Goal: Information Seeking & Learning: Compare options

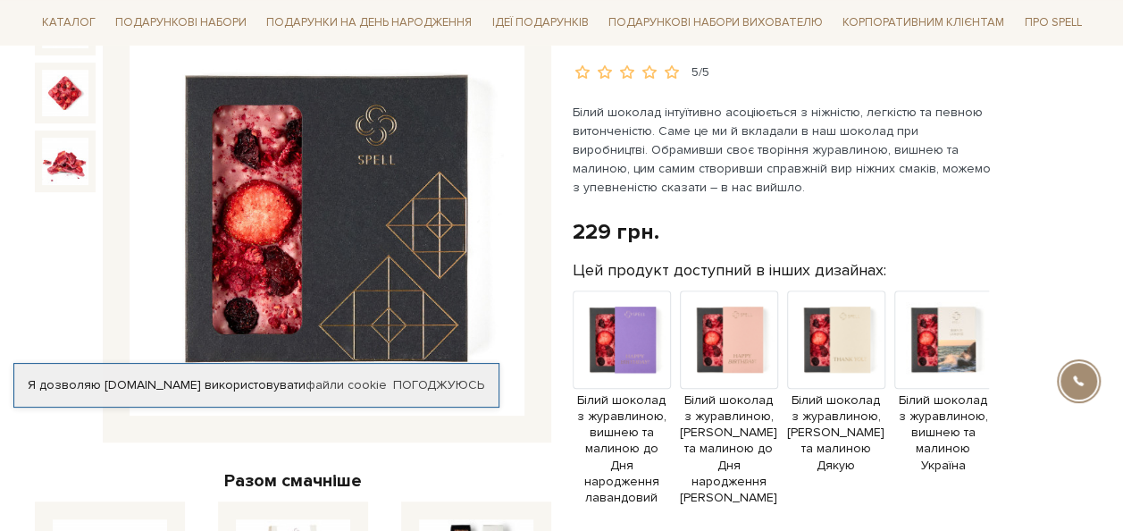
scroll to position [268, 0]
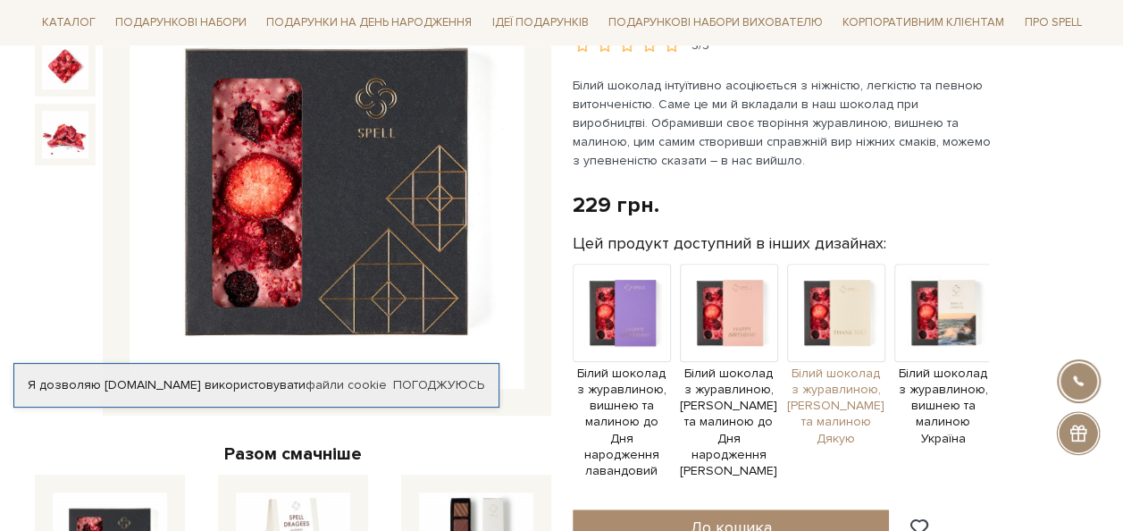
click at [815, 305] on img at bounding box center [836, 312] width 98 height 98
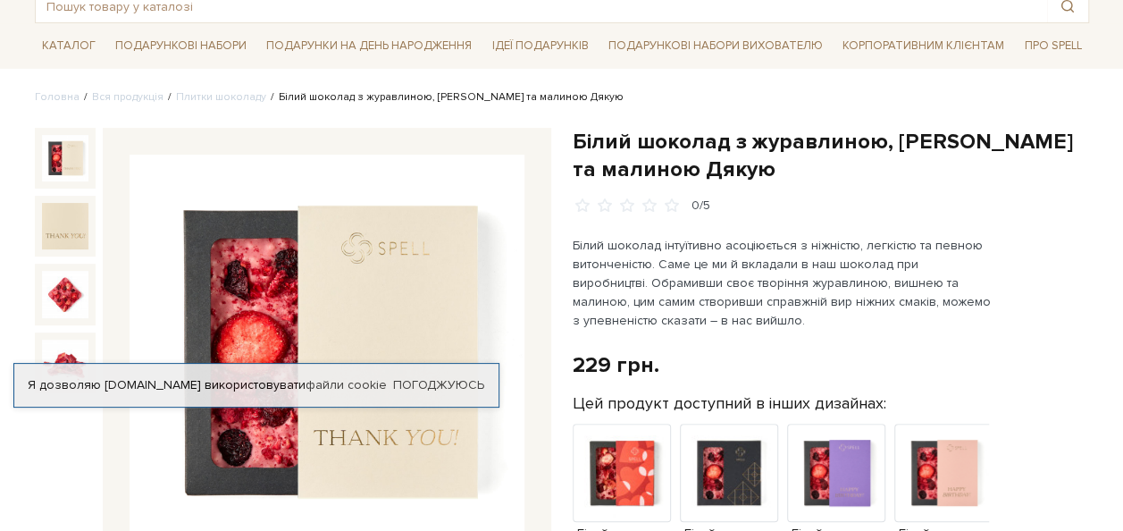
scroll to position [179, 0]
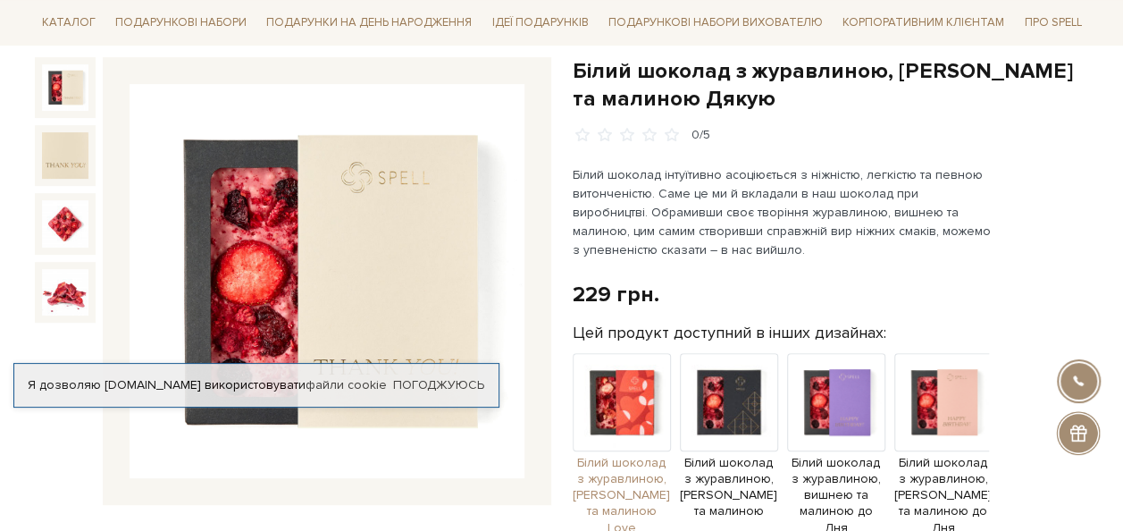
click at [638, 394] on img at bounding box center [621, 402] width 98 height 98
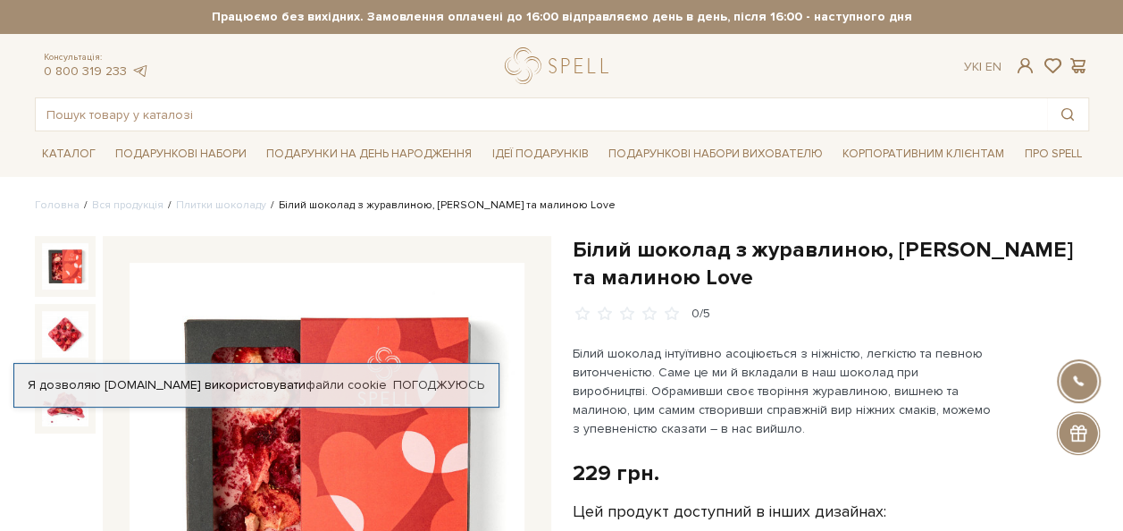
scroll to position [268, 0]
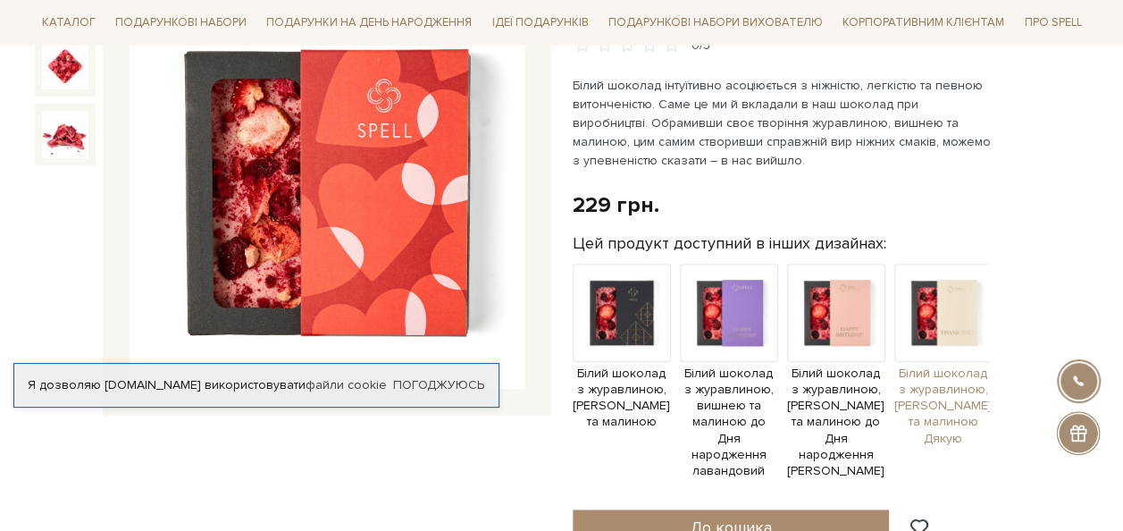
click at [935, 315] on img at bounding box center [943, 312] width 98 height 98
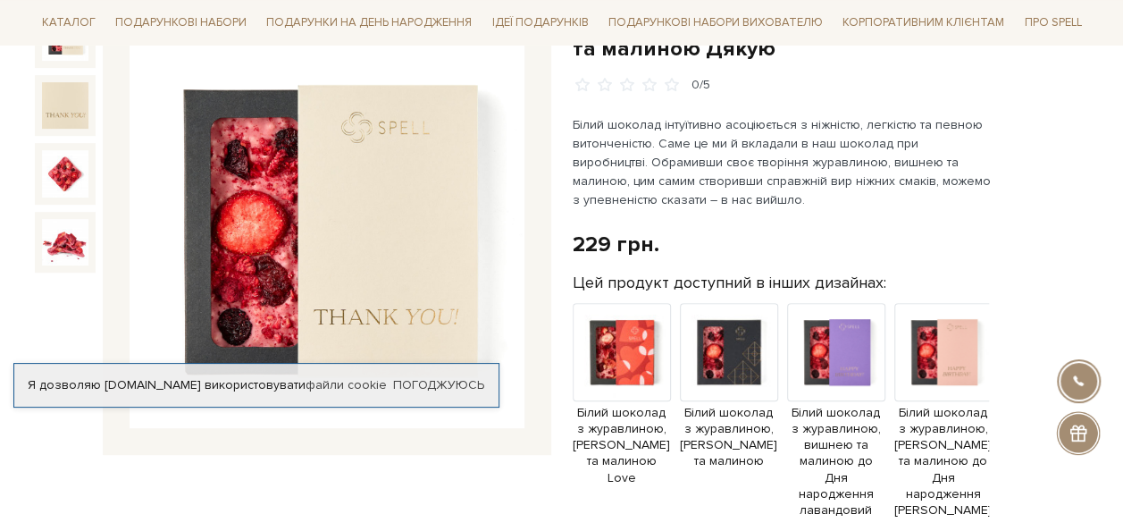
scroll to position [268, 0]
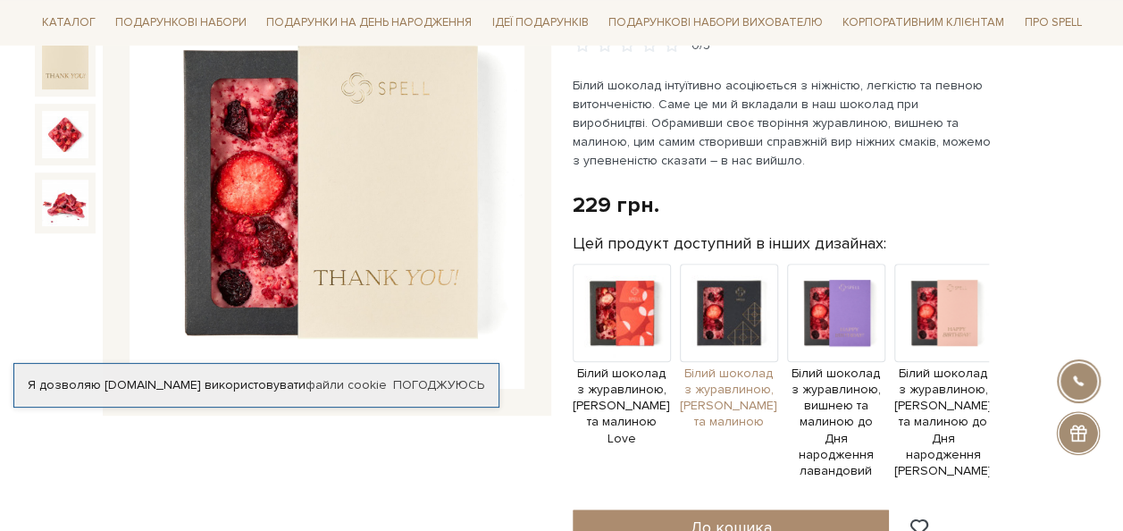
click at [729, 292] on img at bounding box center [729, 312] width 98 height 98
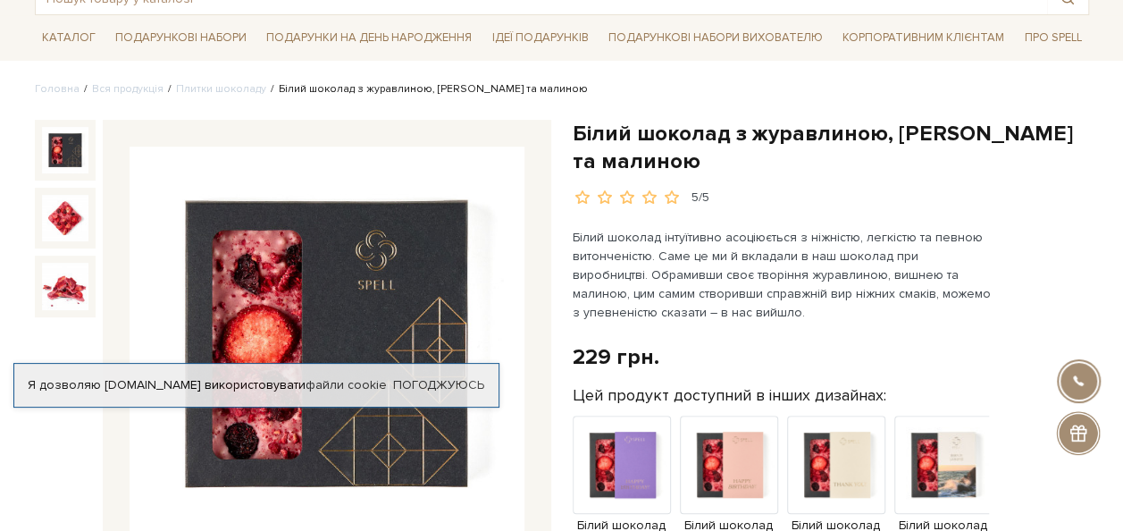
scroll to position [179, 0]
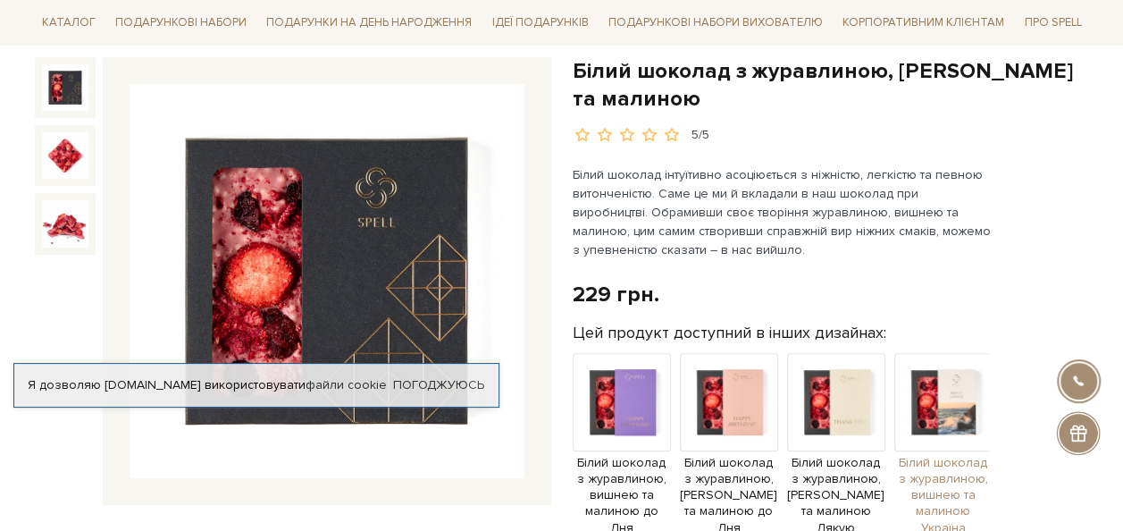
click at [911, 384] on img at bounding box center [943, 402] width 98 height 98
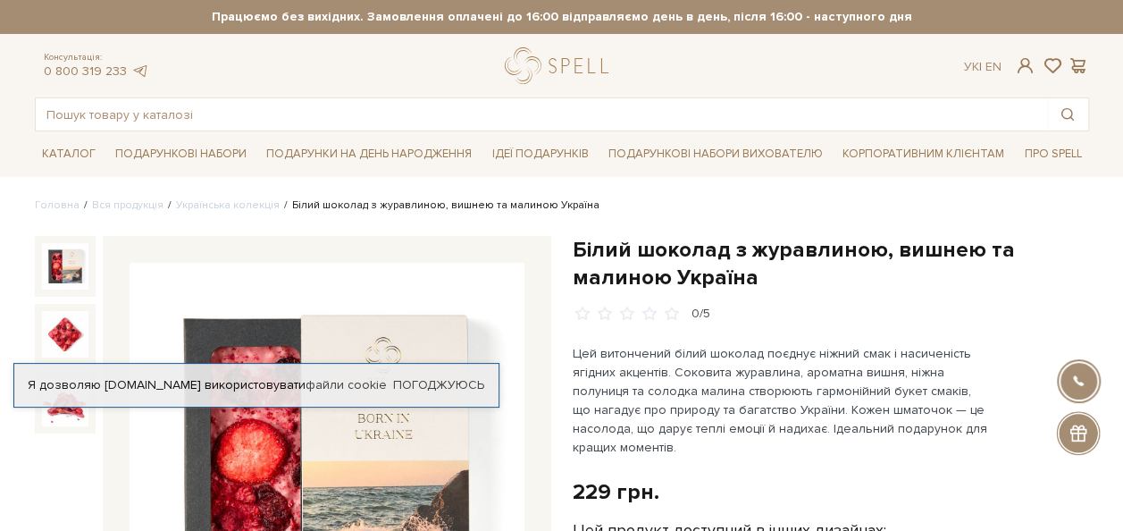
scroll to position [268, 0]
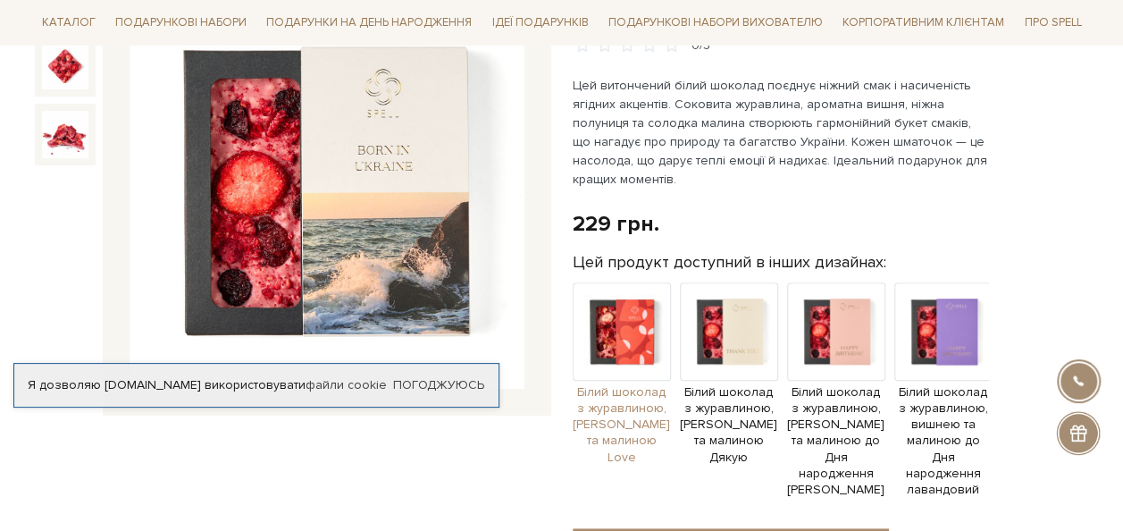
click at [620, 341] on img at bounding box center [621, 331] width 98 height 98
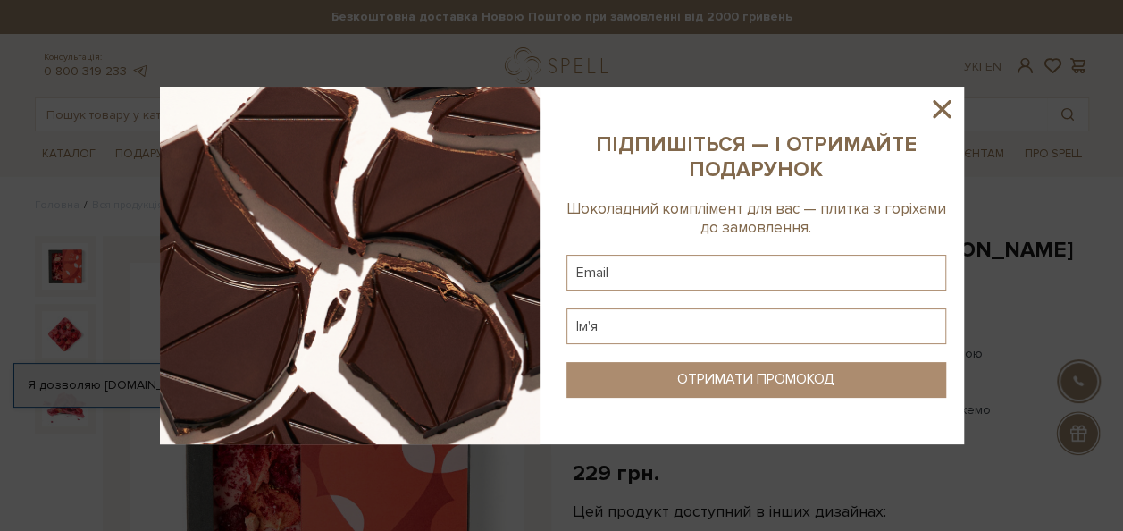
click at [943, 120] on icon at bounding box center [941, 109] width 30 height 30
